Goal: Task Accomplishment & Management: Use online tool/utility

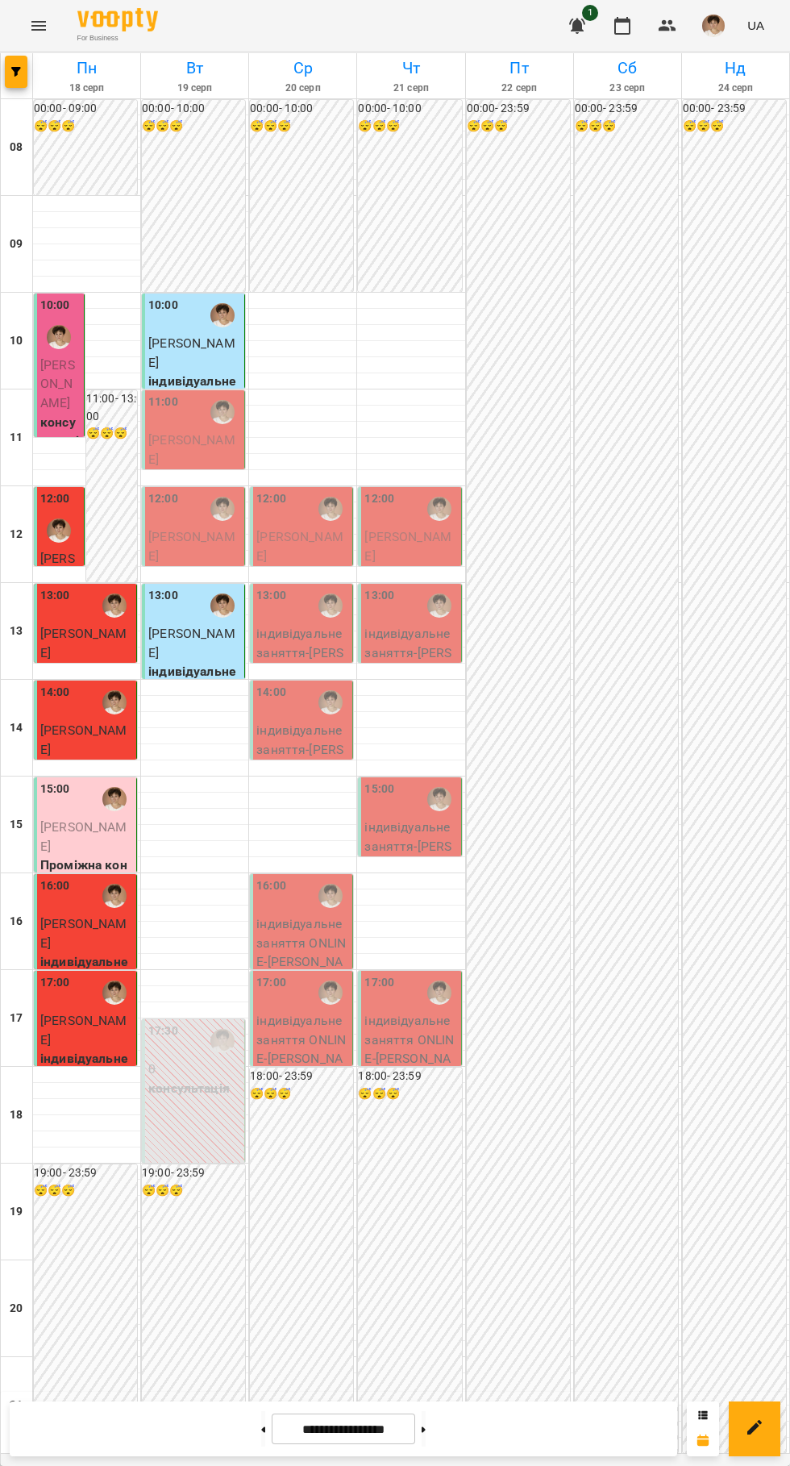
click at [781, 1025] on div "00:00 - 23:59 😴😴😴" at bounding box center [734, 776] width 103 height 1353
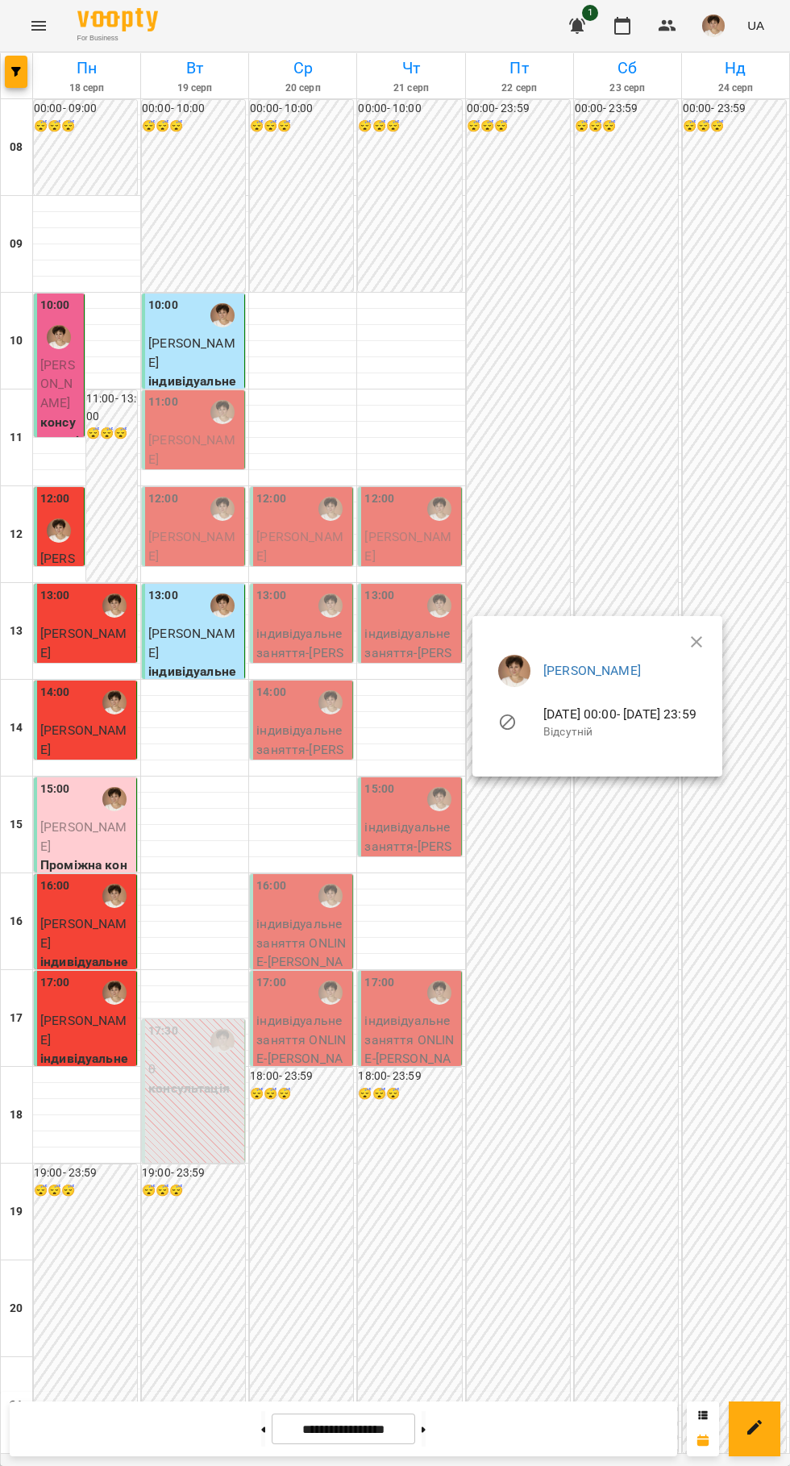
click at [120, 473] on div at bounding box center [395, 733] width 790 height 1466
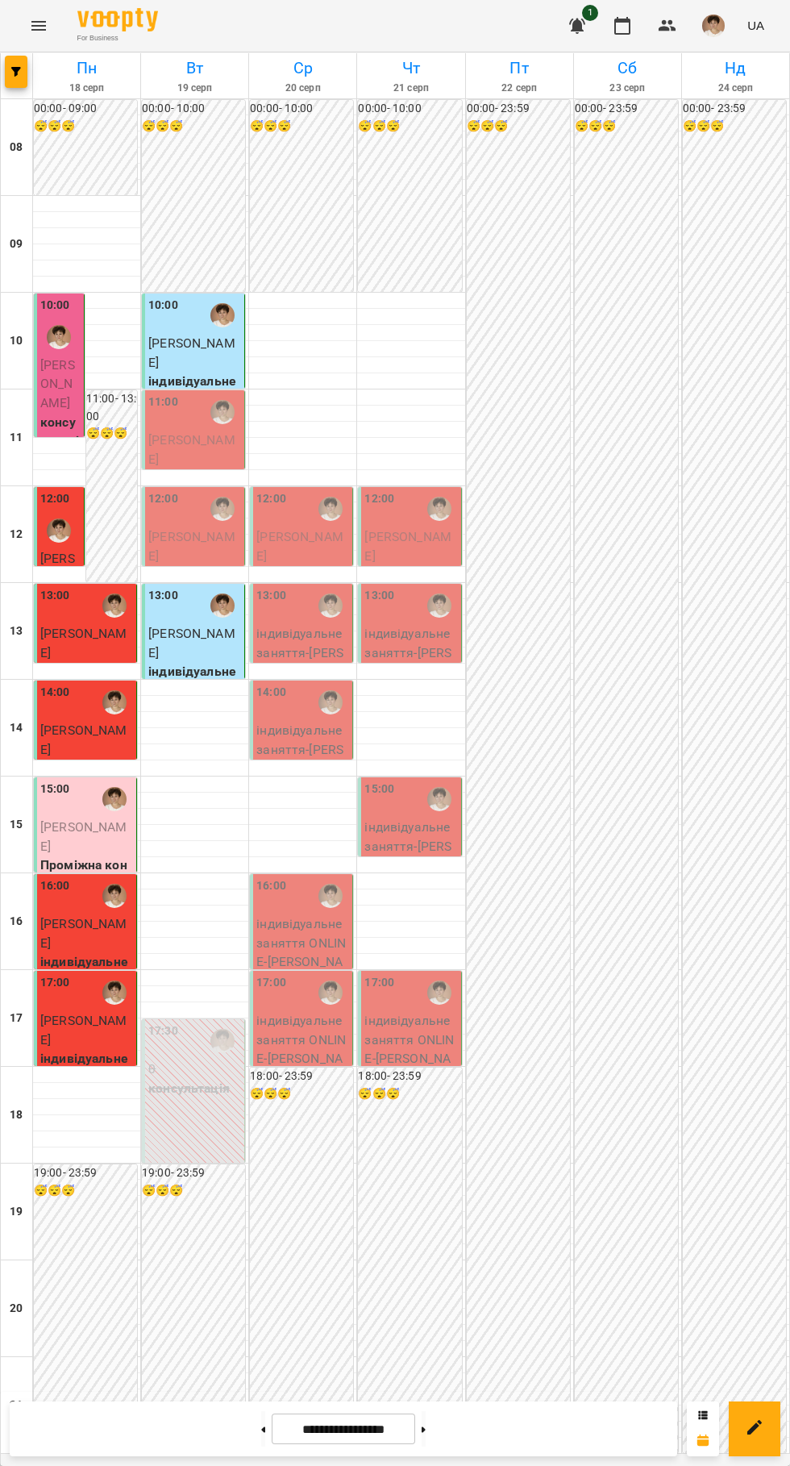
click at [108, 468] on div "11:00 - 13:00 😴😴😴" at bounding box center [111, 486] width 51 height 192
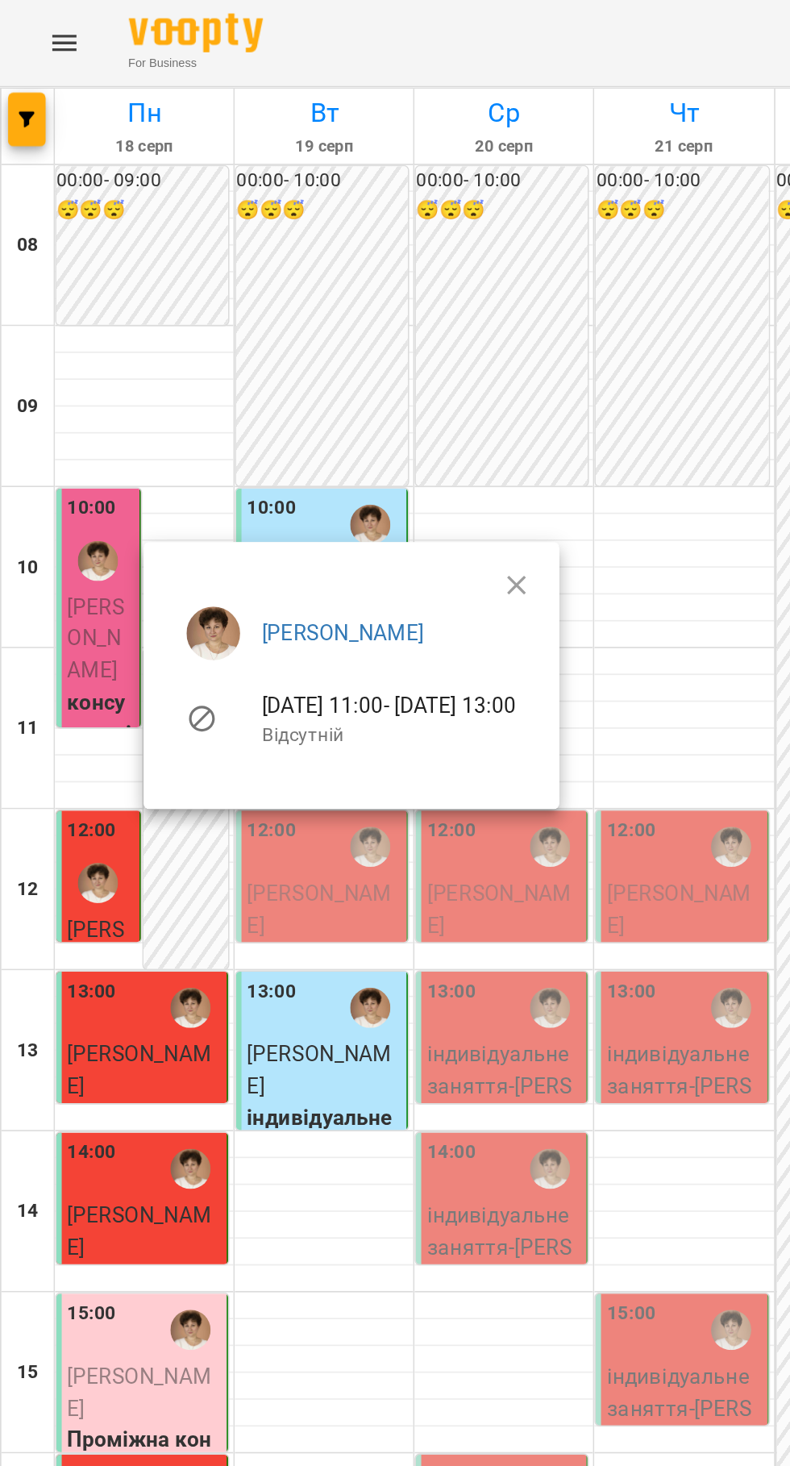
click at [323, 370] on li "[PERSON_NAME]" at bounding box center [211, 380] width 224 height 45
click at [330, 341] on button "button" at bounding box center [310, 351] width 39 height 39
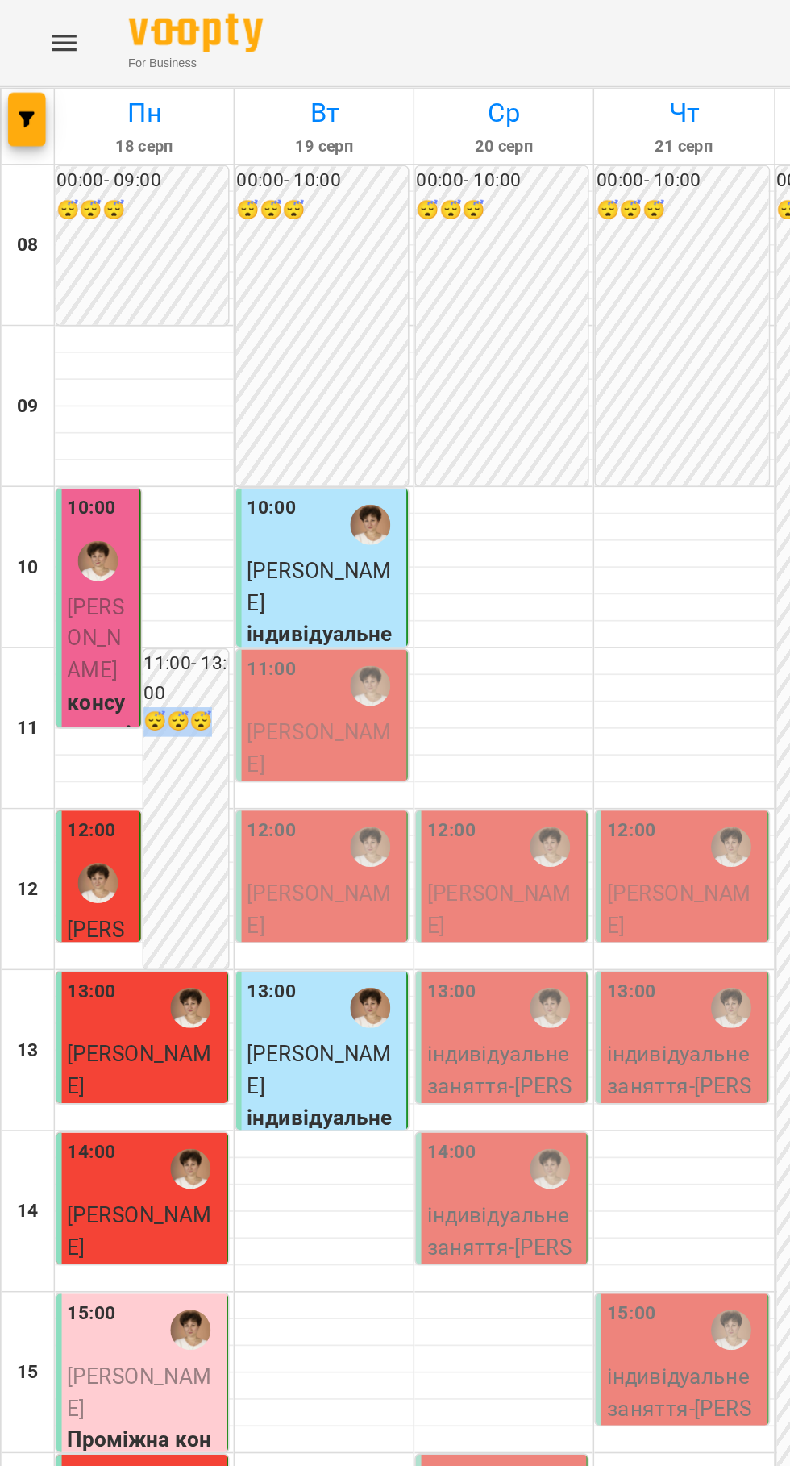
click at [421, 445] on div at bounding box center [410, 446] width 107 height 16
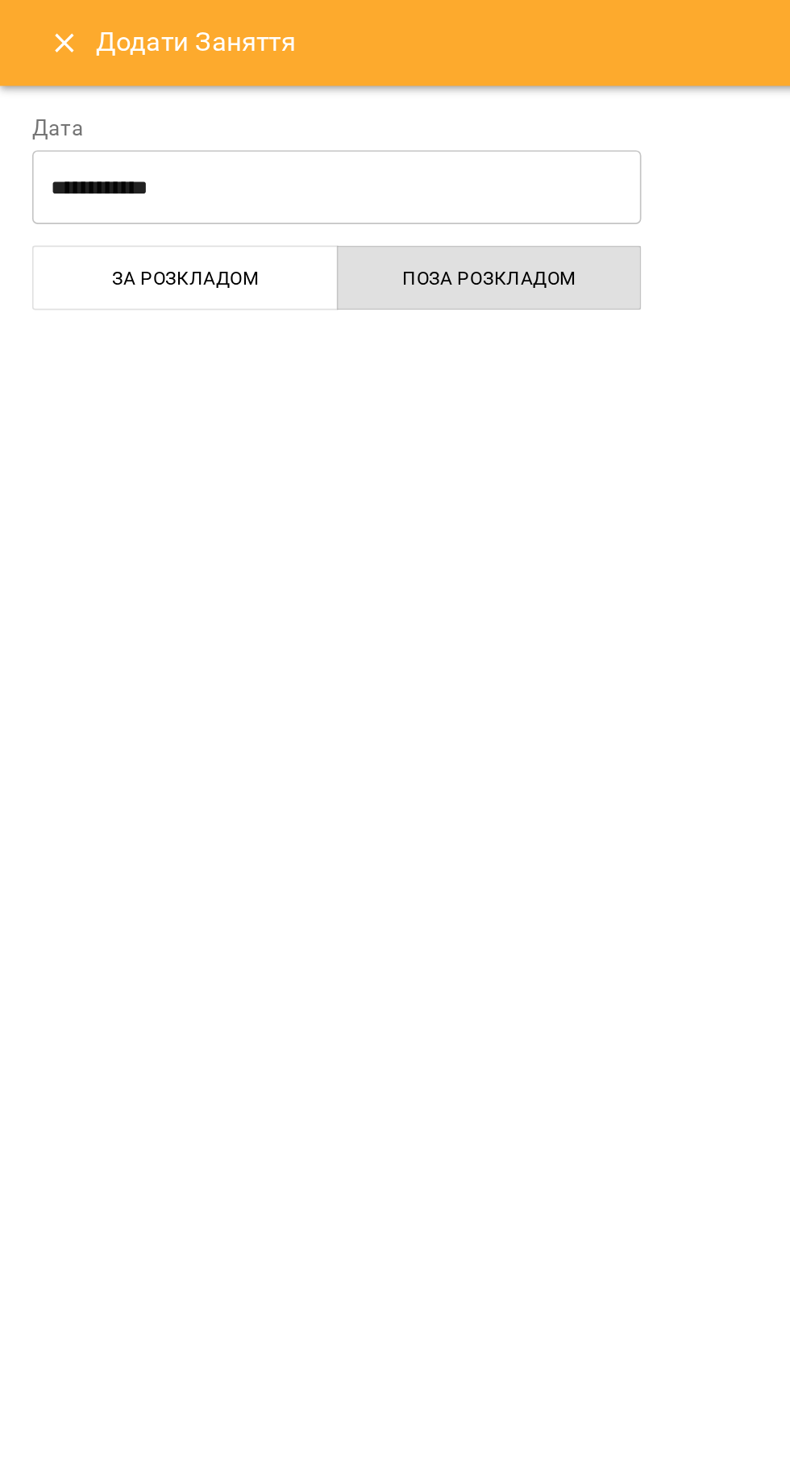
select select "**********"
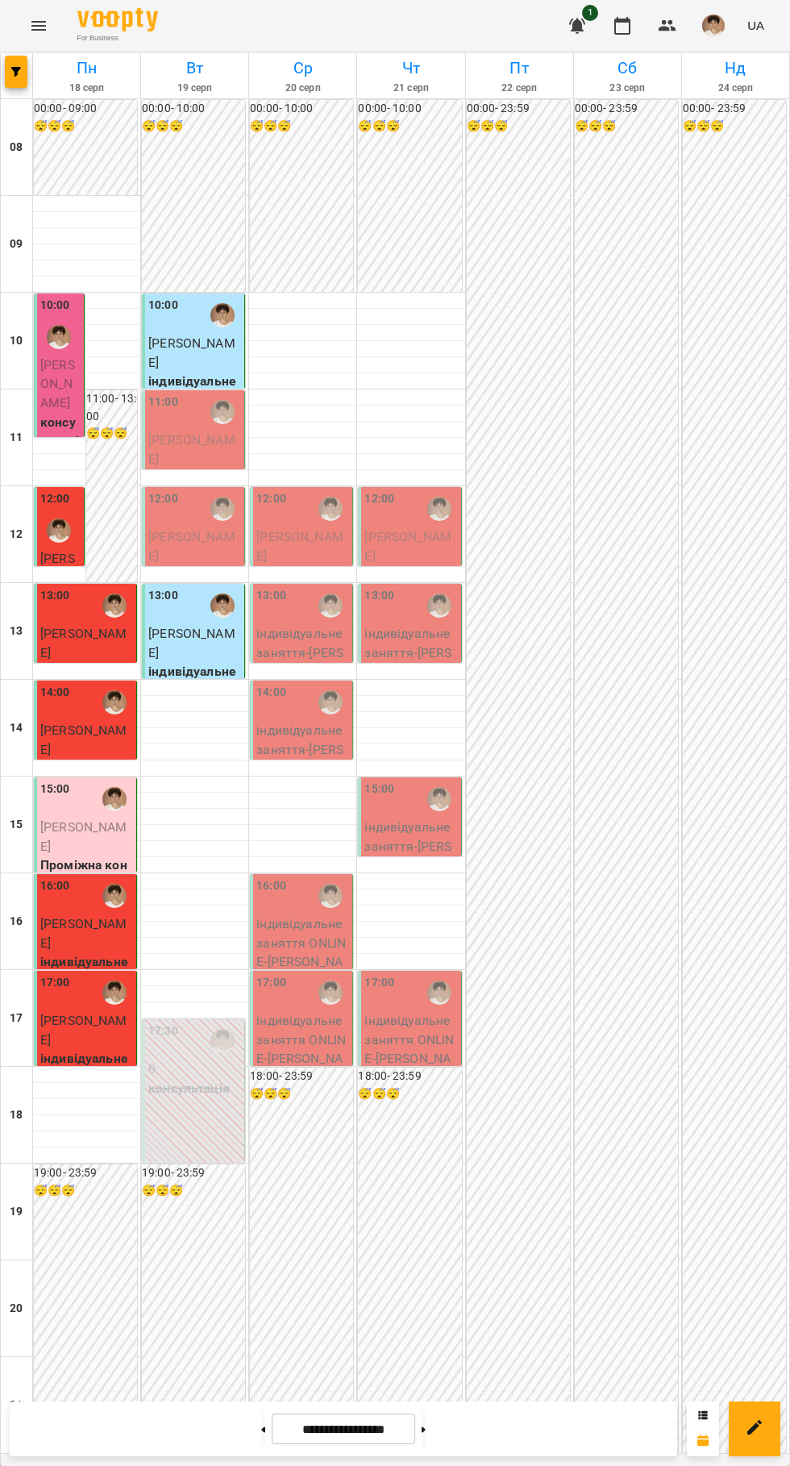
click at [725, 268] on div "00:00 - 23:59 😴😴😴" at bounding box center [734, 776] width 103 height 1353
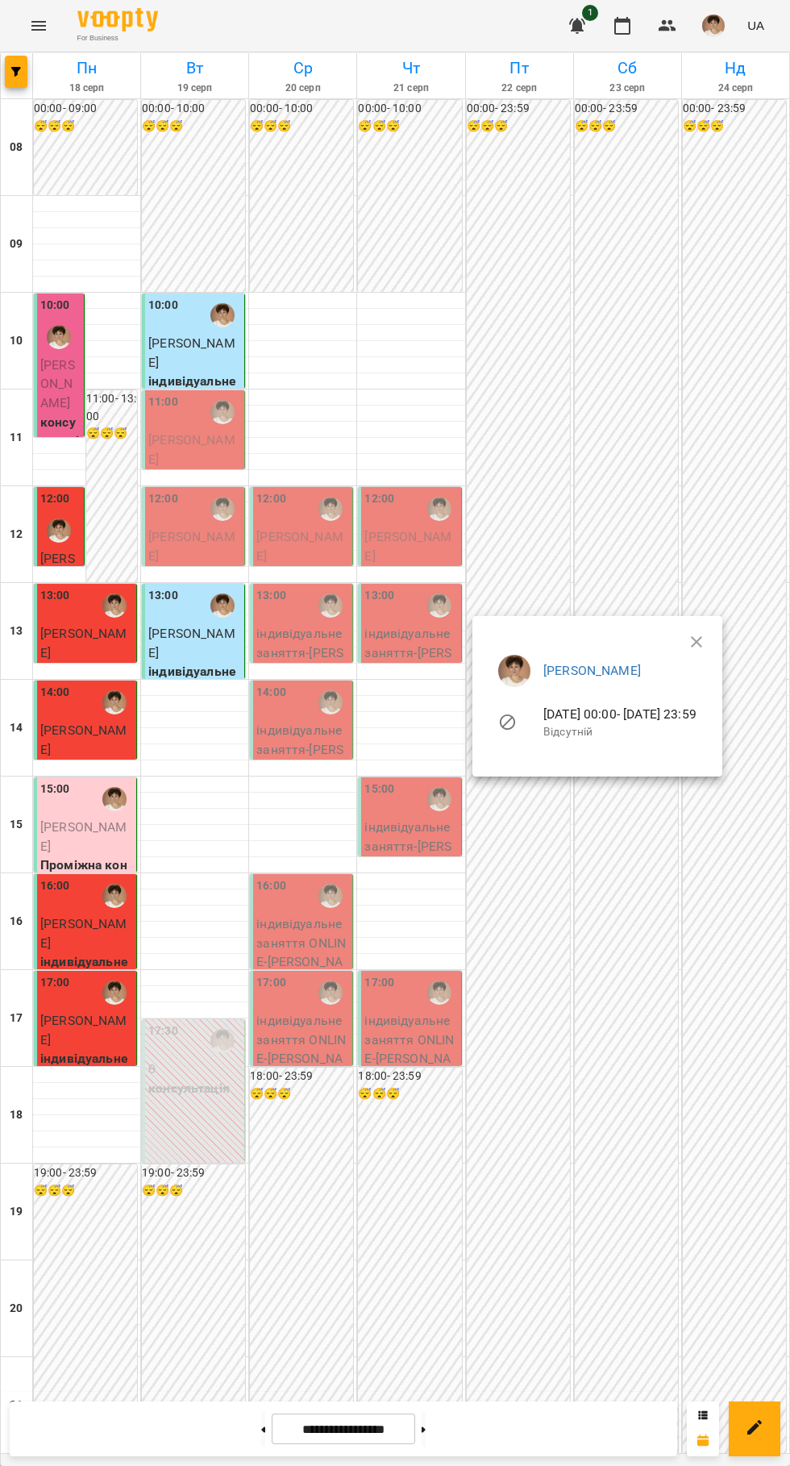
click at [404, 1458] on div at bounding box center [395, 733] width 790 height 1466
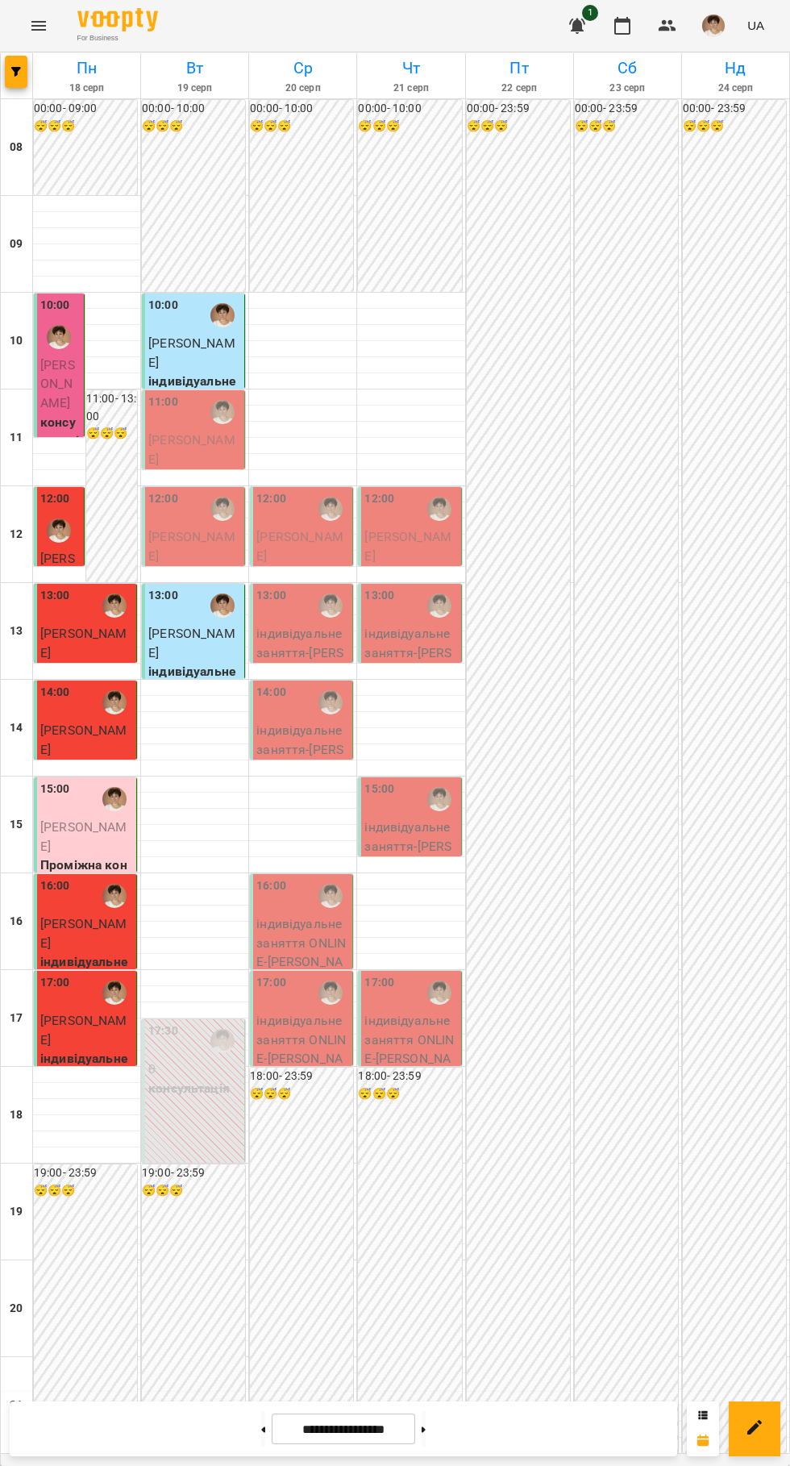
click at [426, 1430] on icon at bounding box center [424, 1430] width 4 height 6
type input "**********"
